Goal: Download file/media

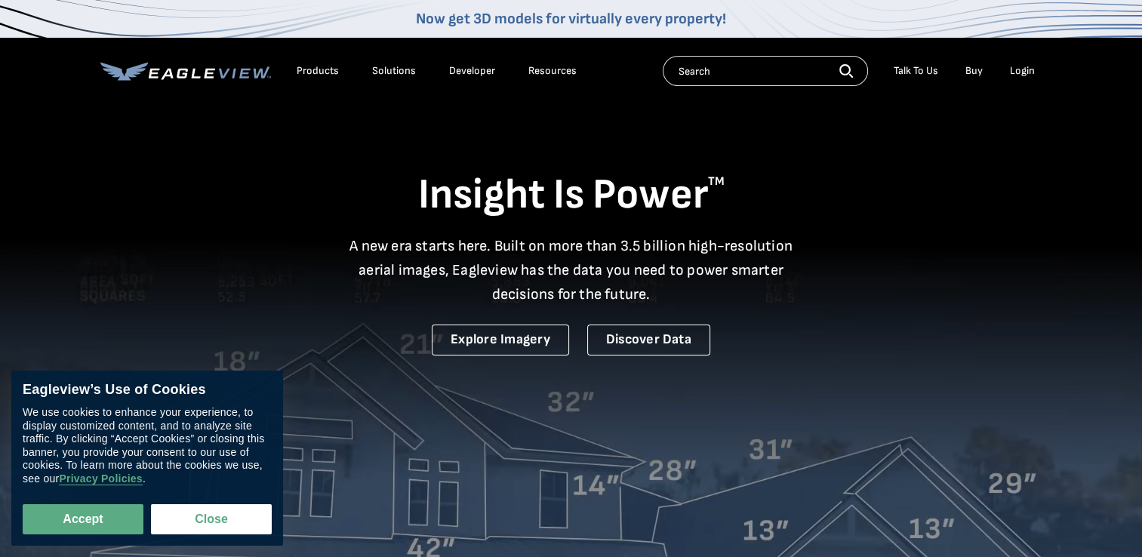
click at [1017, 71] on div "Login" at bounding box center [1022, 71] width 25 height 14
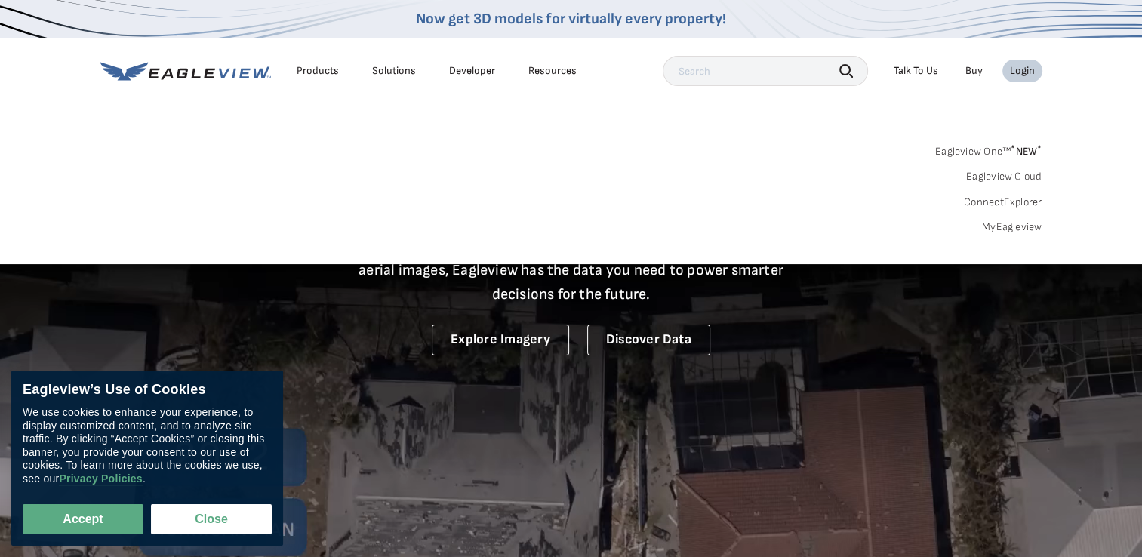
click at [1029, 229] on link "MyEagleview" at bounding box center [1012, 227] width 60 height 14
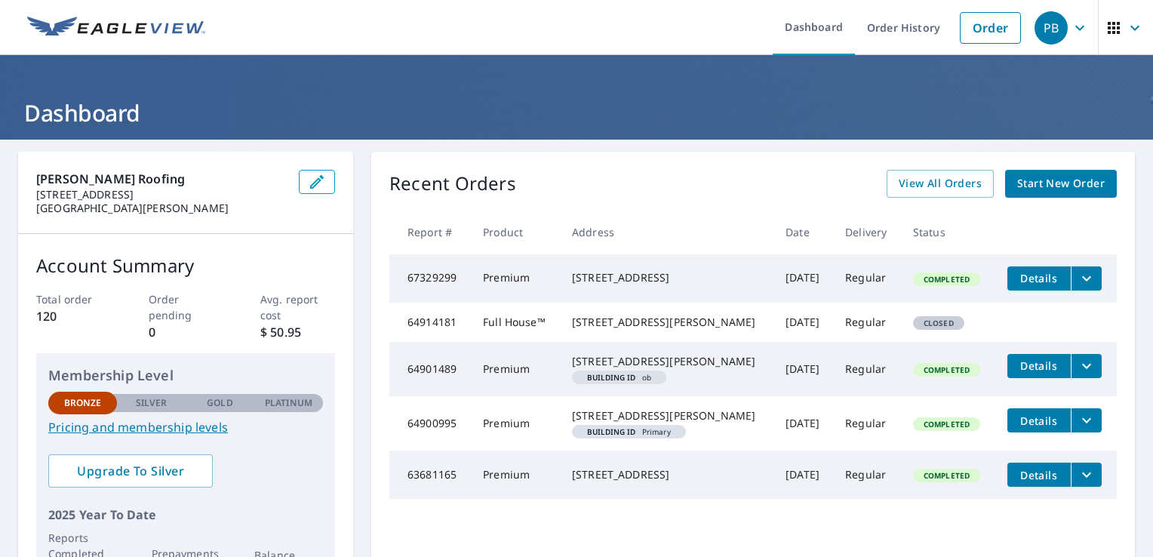
click at [1078, 280] on icon "filesDropdownBtn-67329299" at bounding box center [1087, 278] width 18 height 18
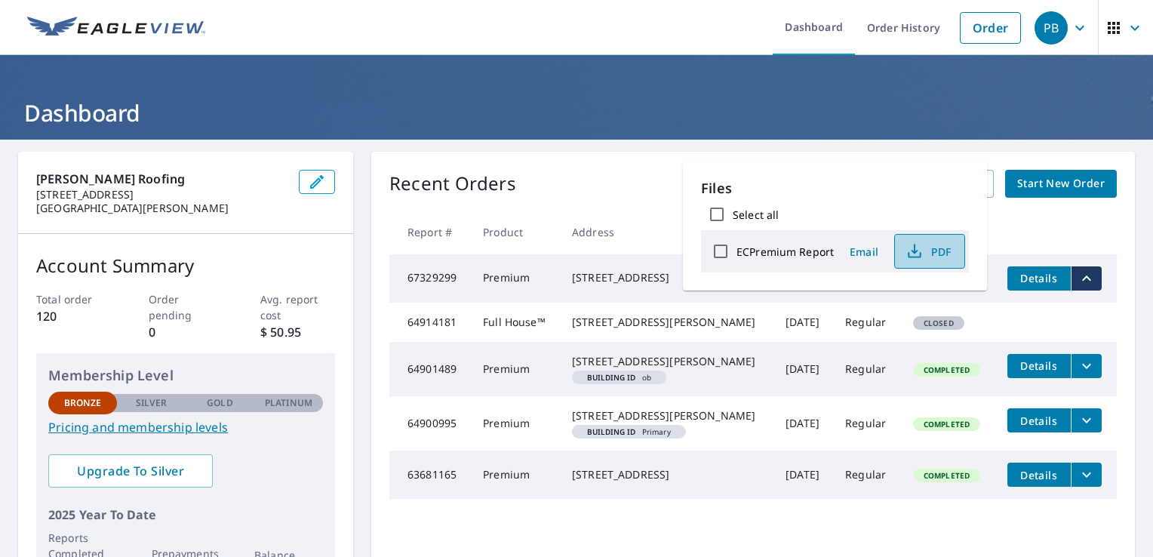
click at [936, 252] on span "PDF" at bounding box center [928, 251] width 48 height 18
